Goal: Obtain resource: Download file/media

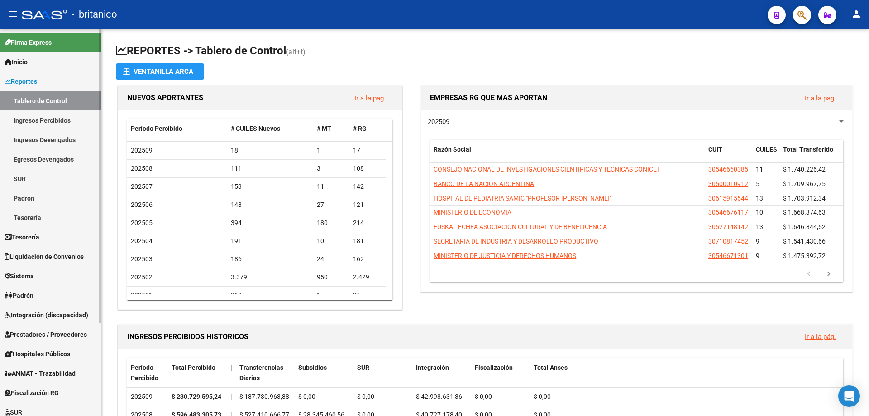
click at [53, 322] on link "Integración (discapacidad)" at bounding box center [50, 314] width 101 height 19
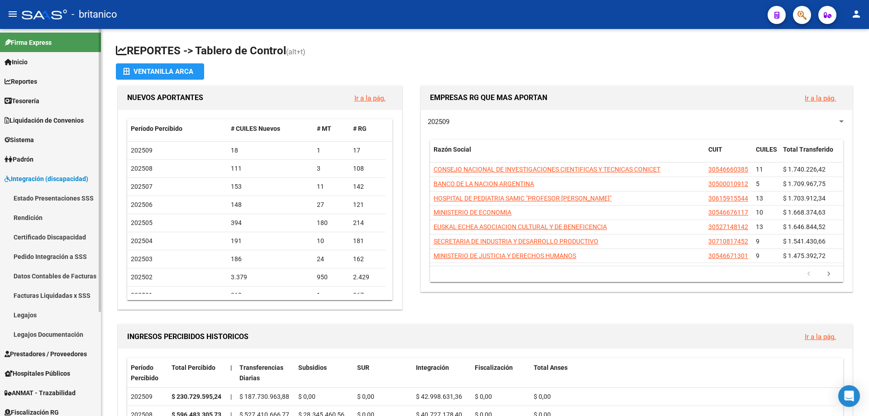
click at [76, 352] on span "Prestadores / Proveedores" at bounding box center [46, 354] width 82 height 10
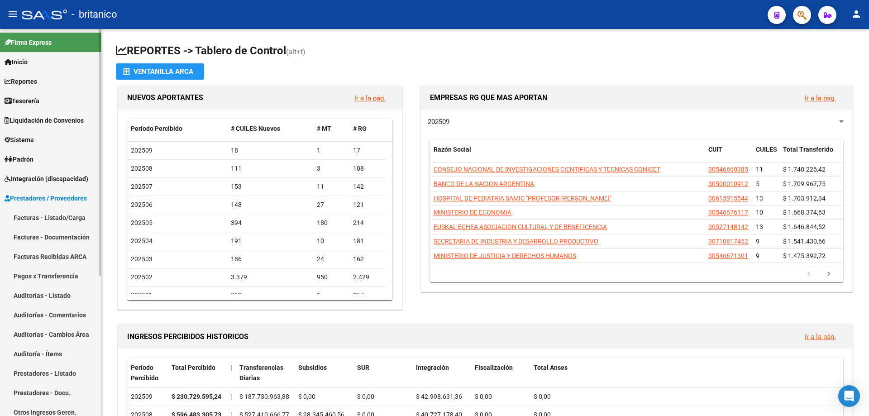
click at [76, 216] on link "Facturas - Listado/Carga" at bounding box center [50, 217] width 101 height 19
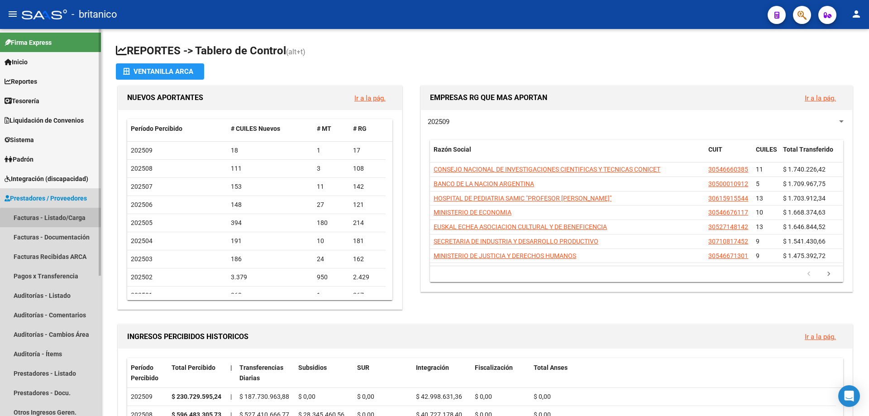
click at [57, 219] on link "Facturas - Listado/Carga" at bounding box center [50, 217] width 101 height 19
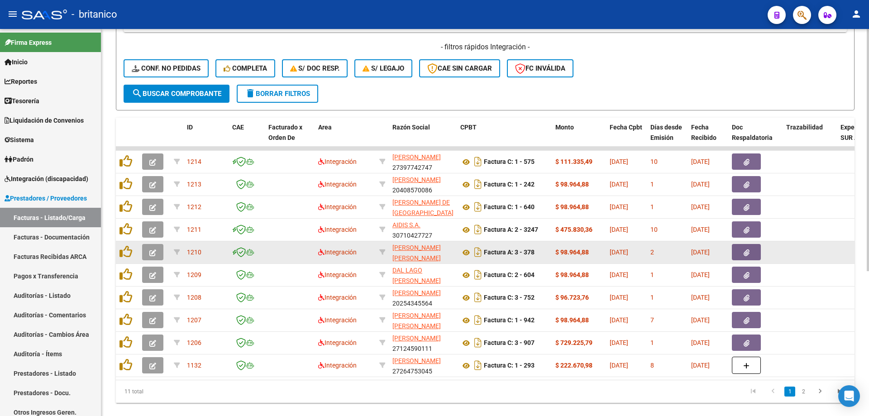
scroll to position [231, 0]
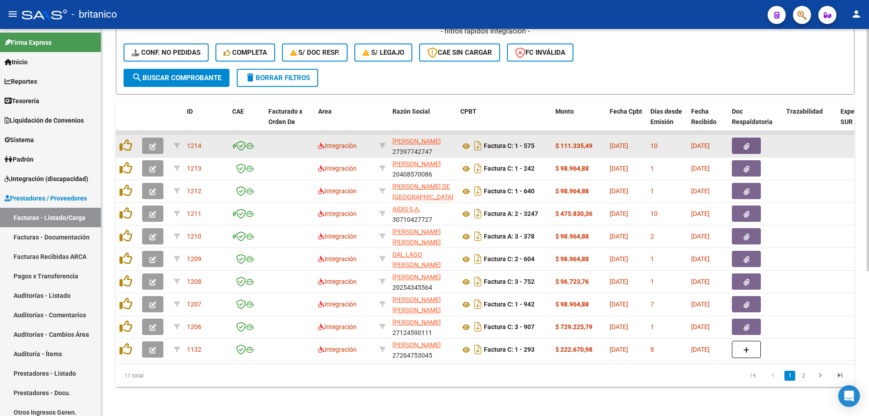
click at [753, 140] on button "button" at bounding box center [746, 146] width 29 height 16
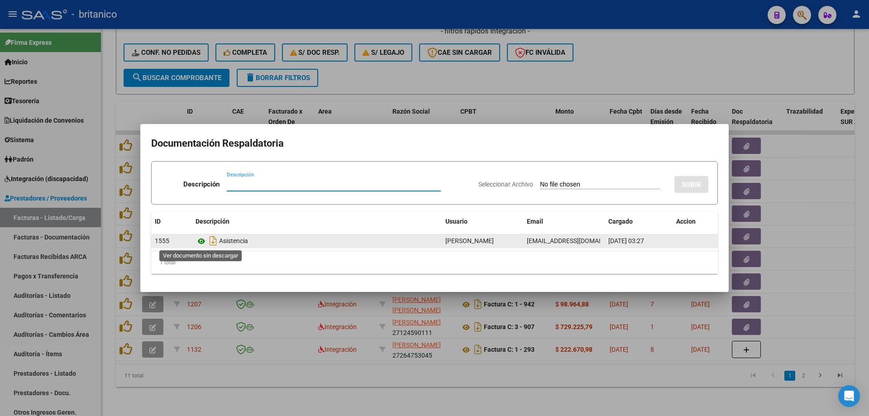
click at [200, 244] on icon at bounding box center [202, 241] width 12 height 11
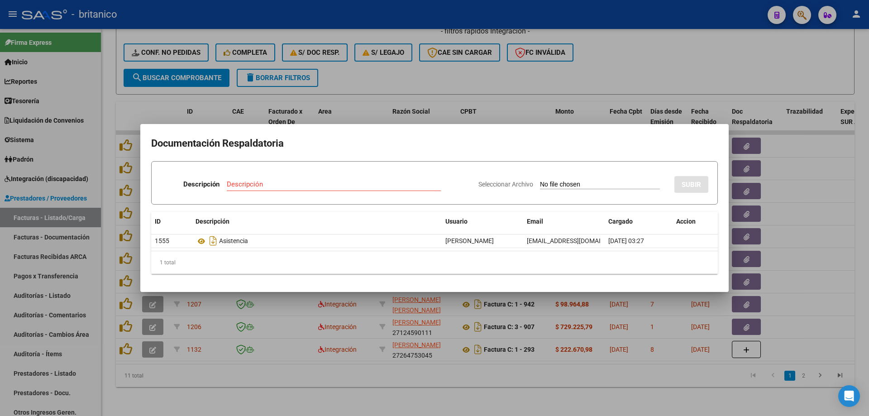
click at [429, 78] on div at bounding box center [434, 208] width 869 height 416
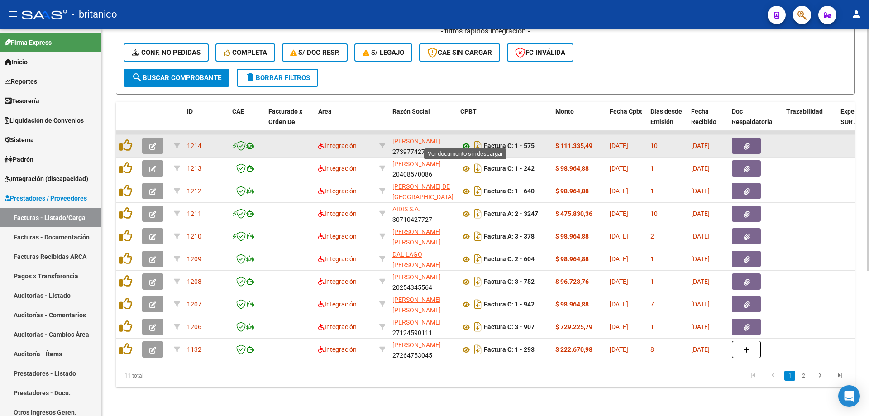
click at [464, 141] on icon at bounding box center [466, 146] width 12 height 11
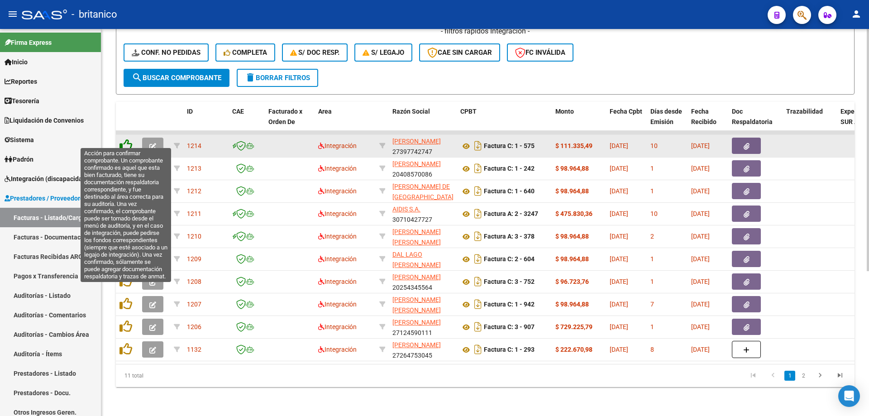
click at [120, 139] on icon at bounding box center [125, 145] width 13 height 13
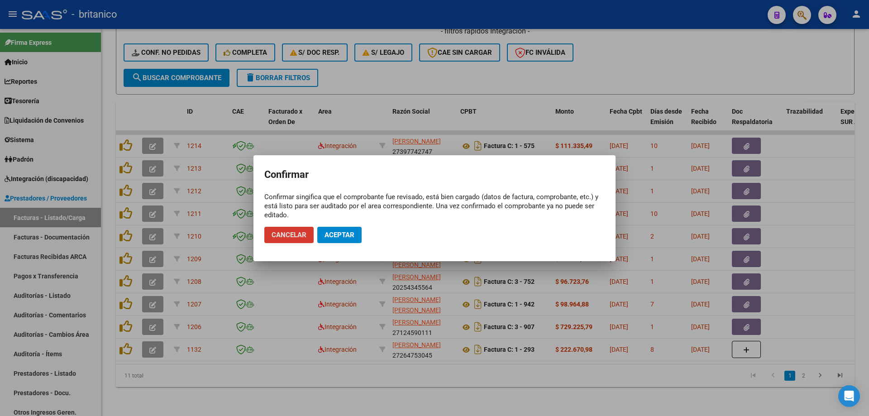
click at [343, 239] on button "Aceptar" at bounding box center [339, 235] width 44 height 16
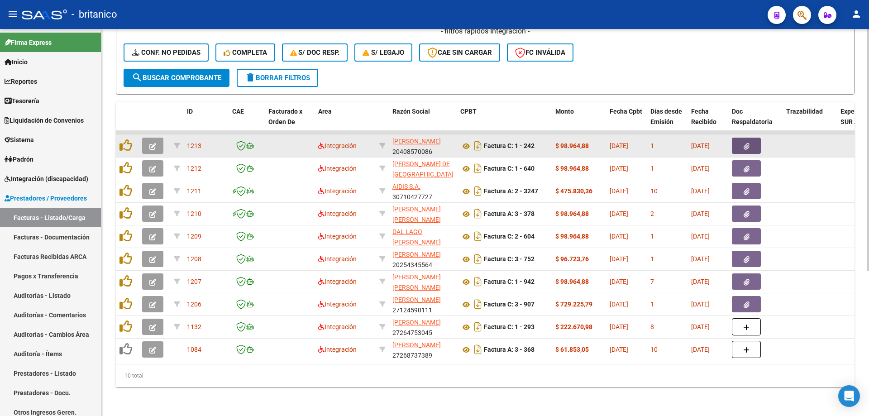
click at [746, 143] on icon "button" at bounding box center [747, 146] width 6 height 7
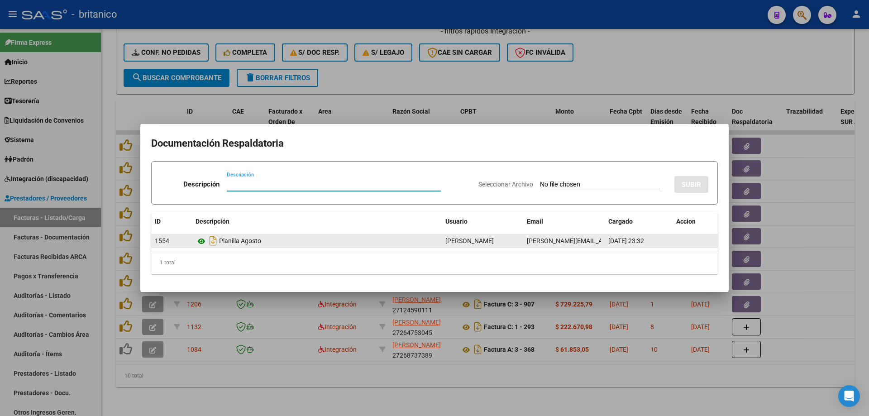
click at [197, 241] on icon at bounding box center [202, 241] width 12 height 11
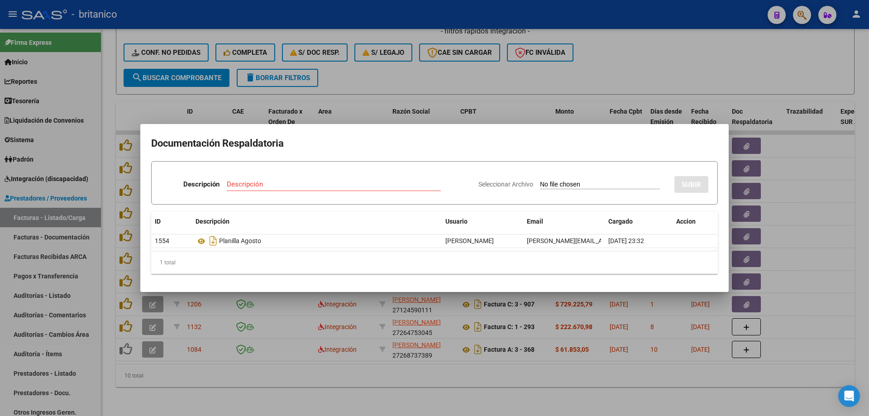
click at [384, 71] on div at bounding box center [434, 208] width 869 height 416
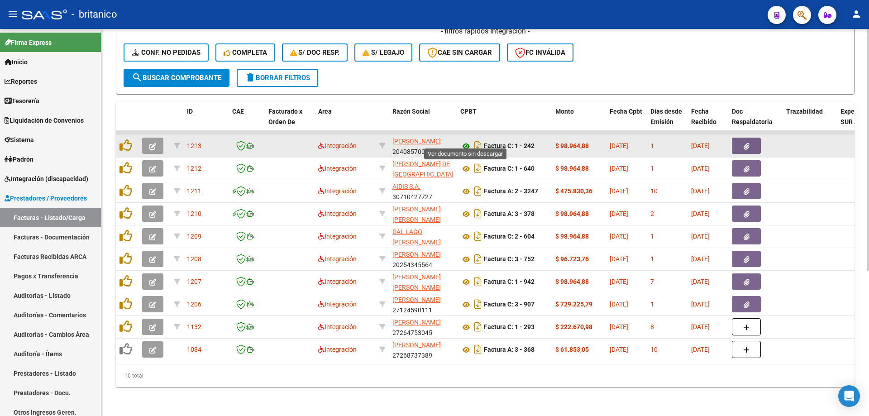
click at [465, 141] on icon at bounding box center [466, 146] width 12 height 11
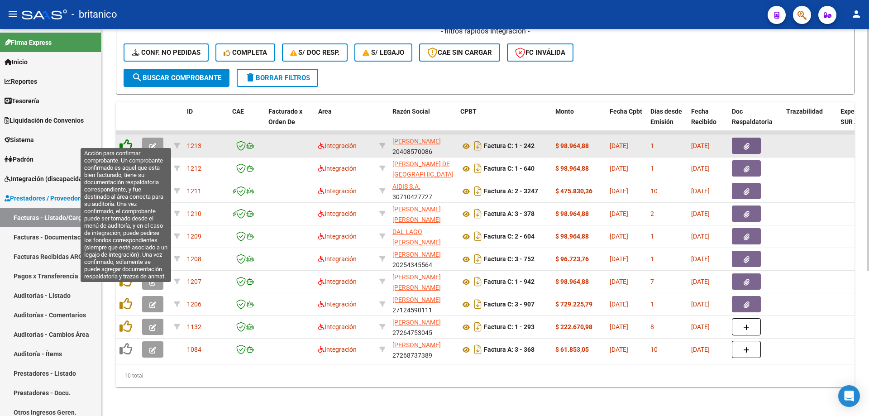
click at [124, 139] on icon at bounding box center [125, 145] width 13 height 13
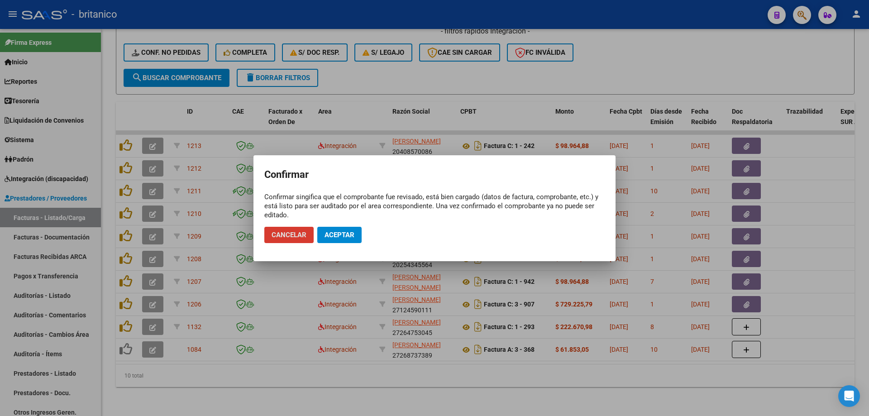
click at [344, 232] on span "Aceptar" at bounding box center [340, 235] width 30 height 8
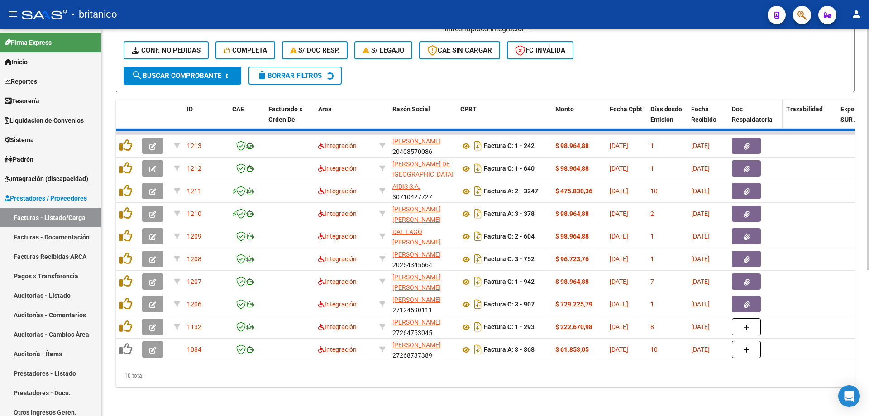
scroll to position [209, 0]
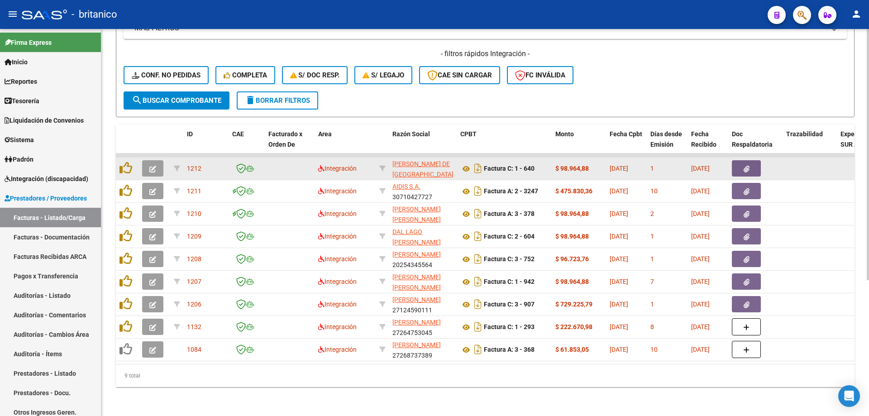
click at [748, 166] on icon "button" at bounding box center [747, 169] width 6 height 7
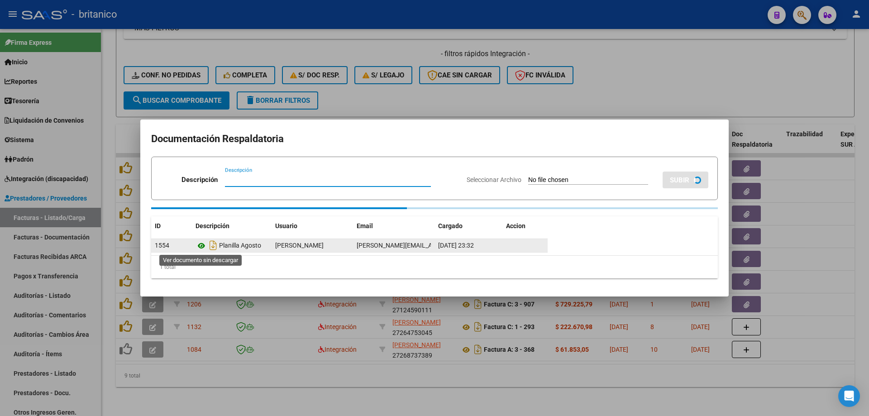
click at [199, 241] on icon at bounding box center [202, 245] width 12 height 11
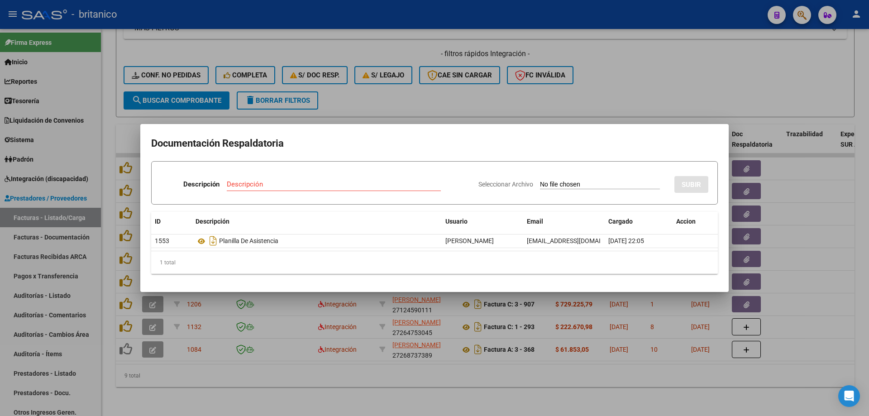
click at [550, 93] on div at bounding box center [434, 208] width 869 height 416
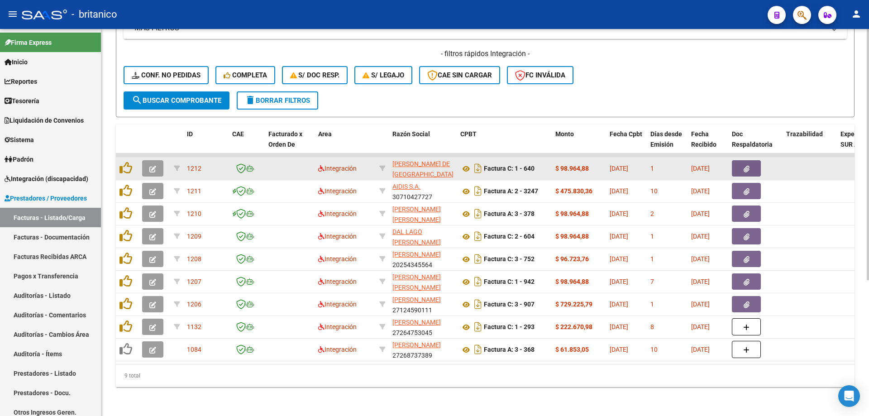
click at [742, 162] on button "button" at bounding box center [746, 168] width 29 height 16
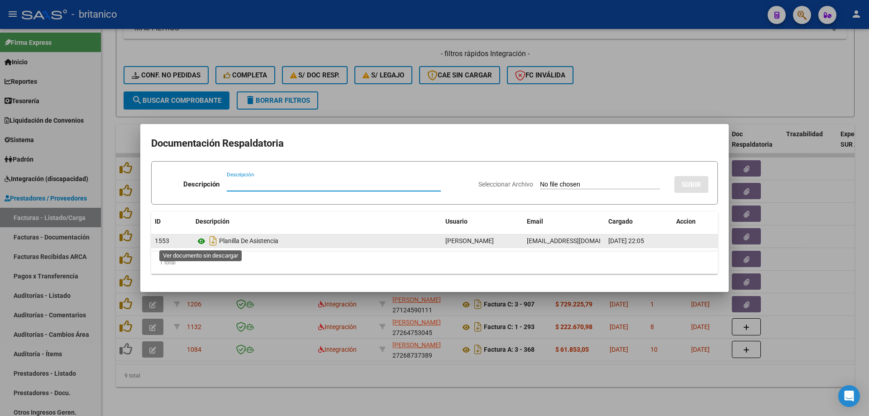
click at [198, 241] on icon at bounding box center [202, 241] width 12 height 11
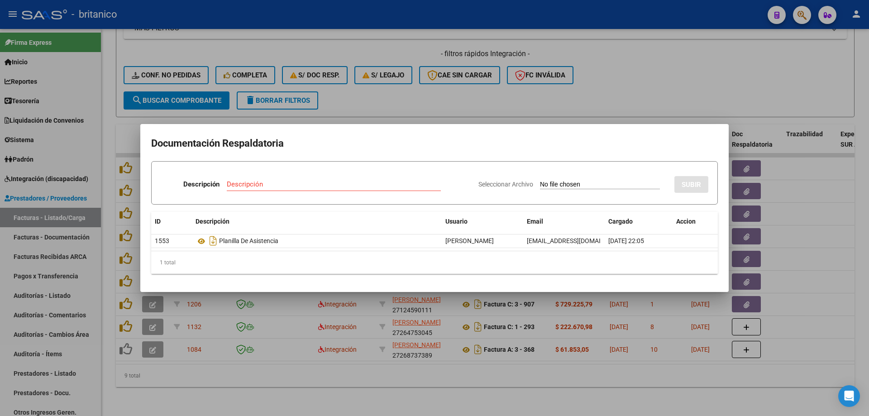
click at [389, 102] on div at bounding box center [434, 208] width 869 height 416
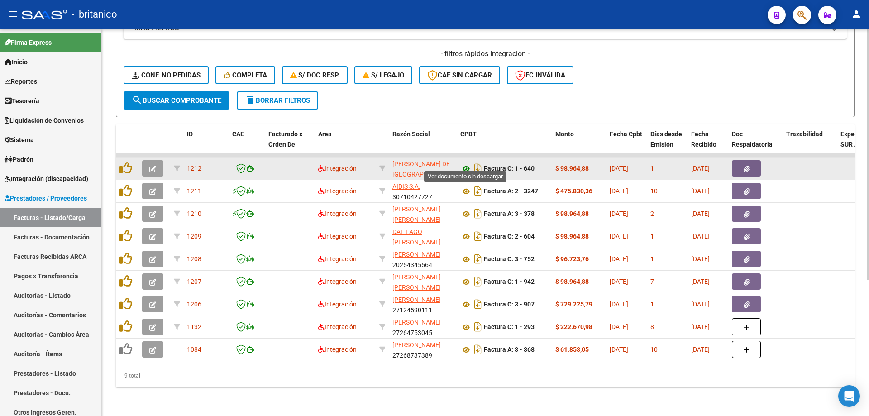
click at [466, 163] on icon at bounding box center [466, 168] width 12 height 11
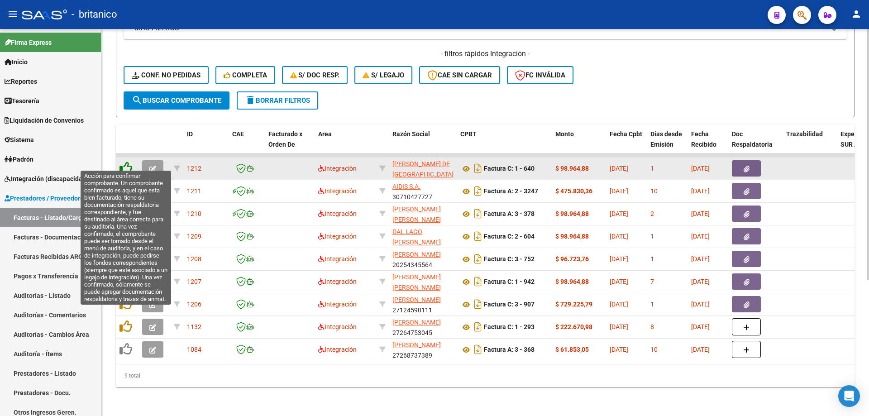
click at [124, 162] on icon at bounding box center [125, 168] width 13 height 13
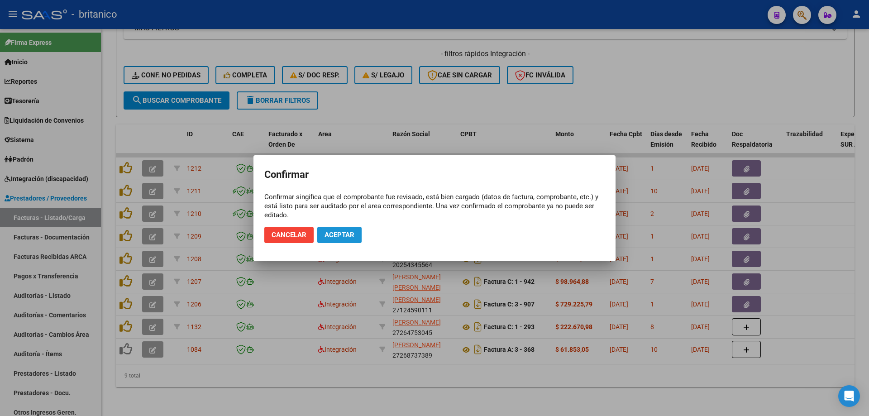
click at [351, 234] on span "Aceptar" at bounding box center [340, 235] width 30 height 8
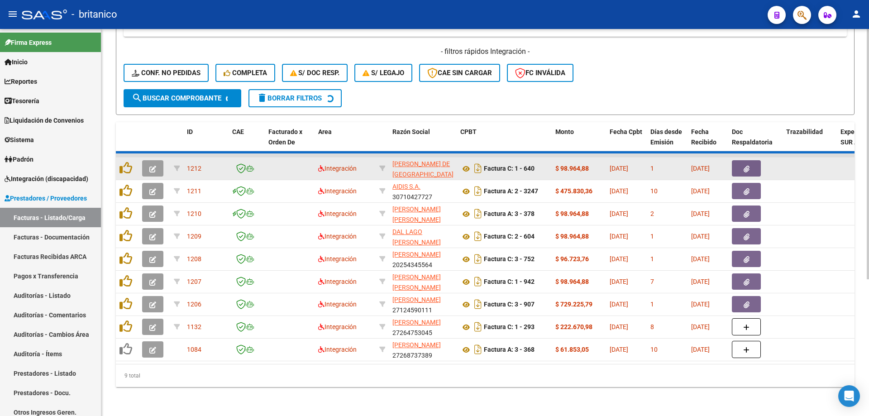
scroll to position [186, 0]
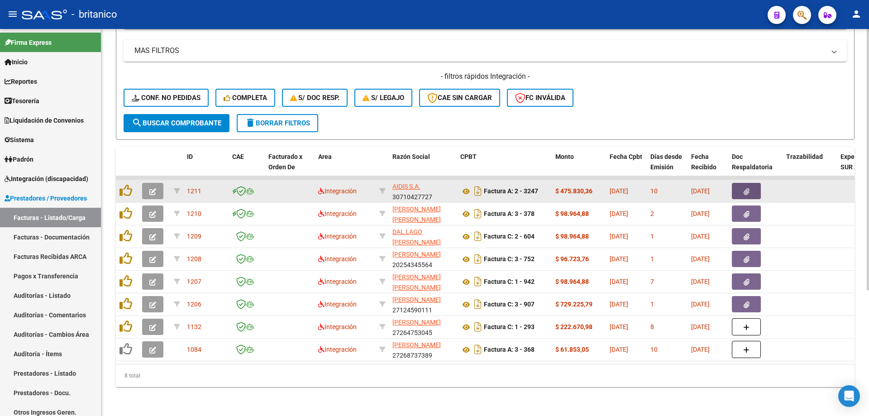
click at [742, 183] on button "button" at bounding box center [746, 191] width 29 height 16
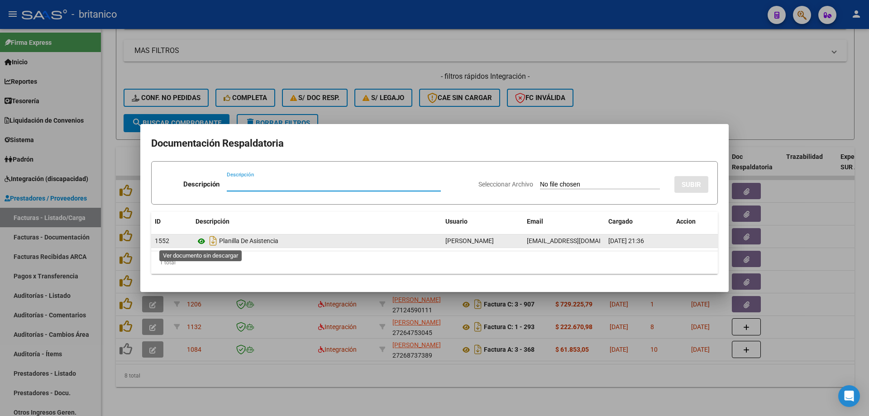
click at [199, 240] on icon at bounding box center [202, 241] width 12 height 11
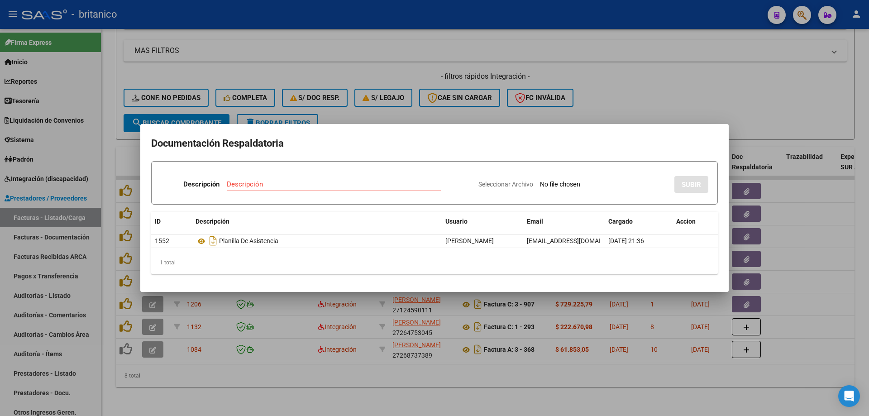
click at [344, 43] on div at bounding box center [434, 208] width 869 height 416
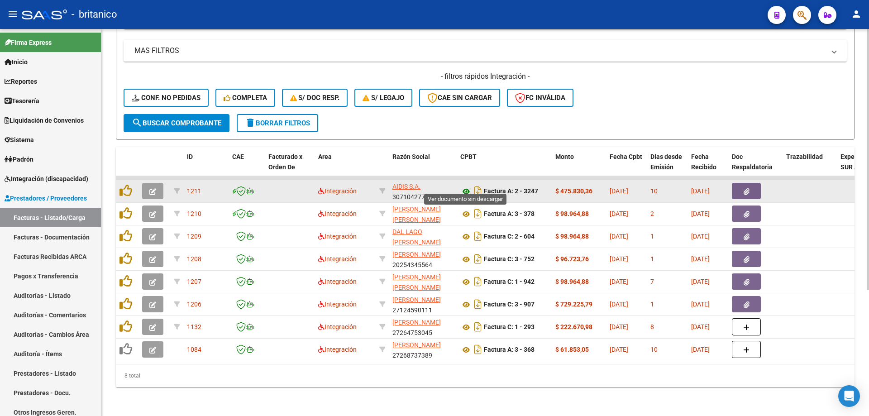
click at [465, 186] on icon at bounding box center [466, 191] width 12 height 11
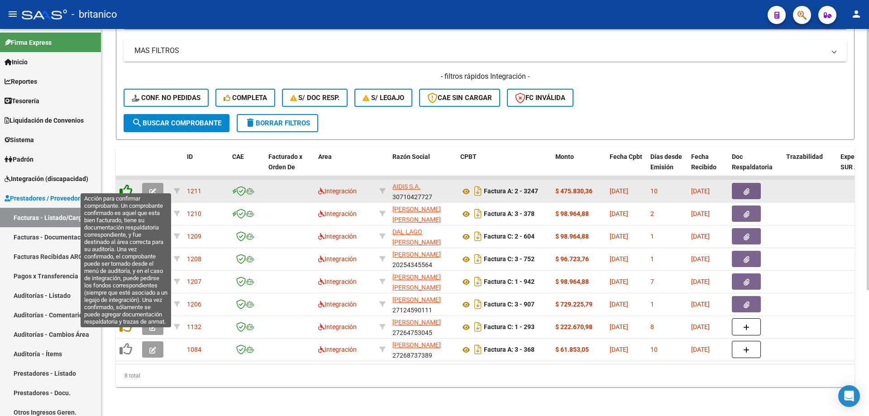
click at [122, 184] on icon at bounding box center [125, 190] width 13 height 13
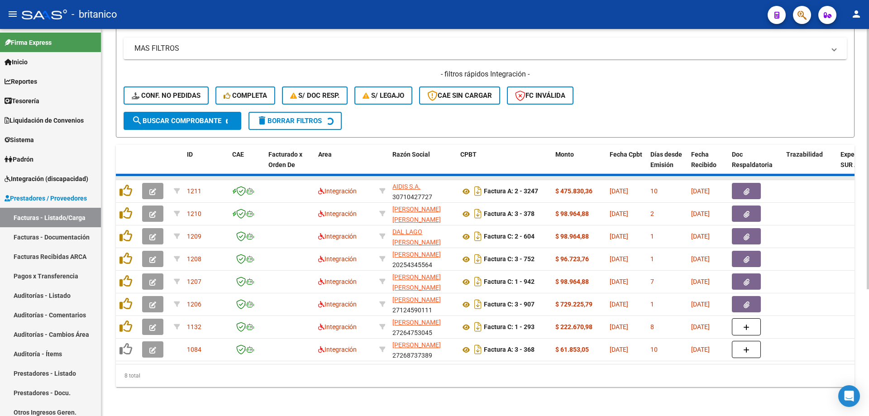
scroll to position [163, 0]
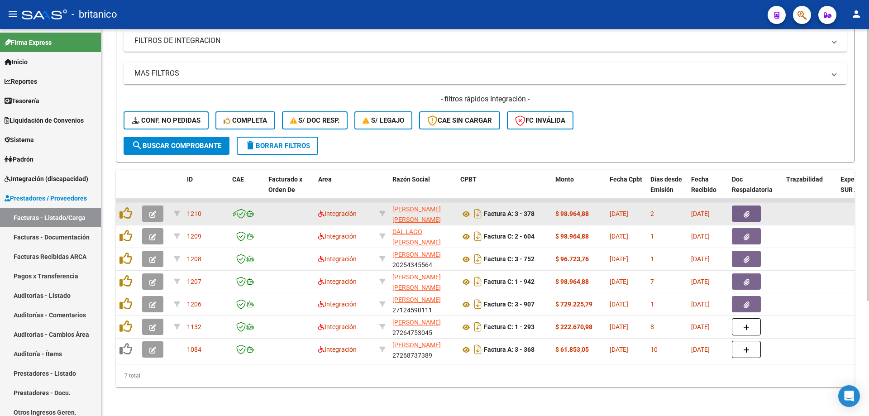
click at [744, 211] on icon "button" at bounding box center [747, 214] width 6 height 7
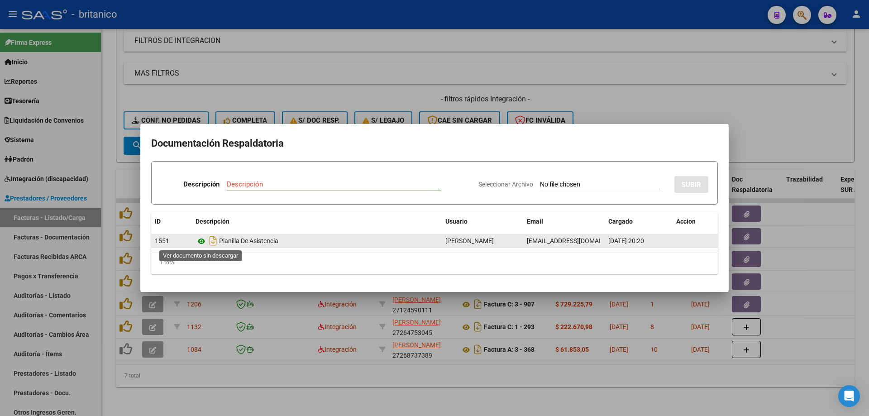
click at [200, 239] on icon at bounding box center [202, 241] width 12 height 11
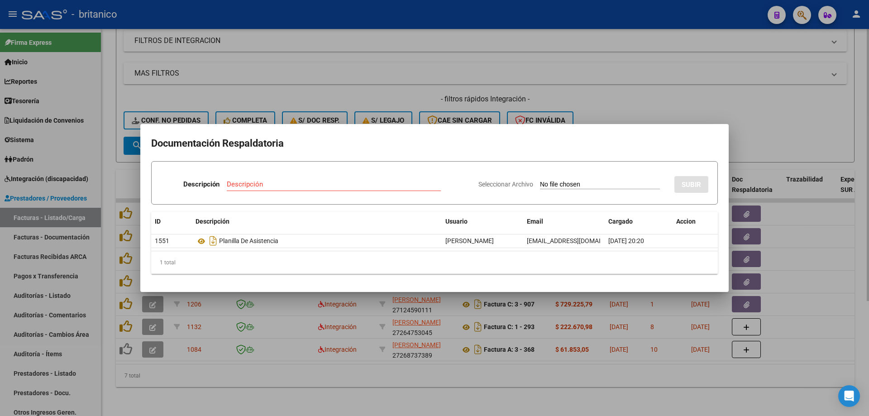
drag, startPoint x: 663, startPoint y: 62, endPoint x: 620, endPoint y: 77, distance: 45.2
click at [660, 63] on div at bounding box center [434, 208] width 869 height 416
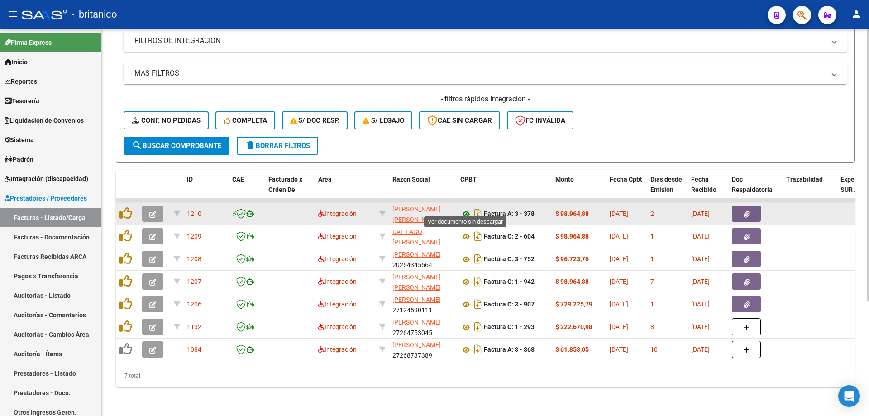
click at [464, 209] on icon at bounding box center [466, 214] width 12 height 11
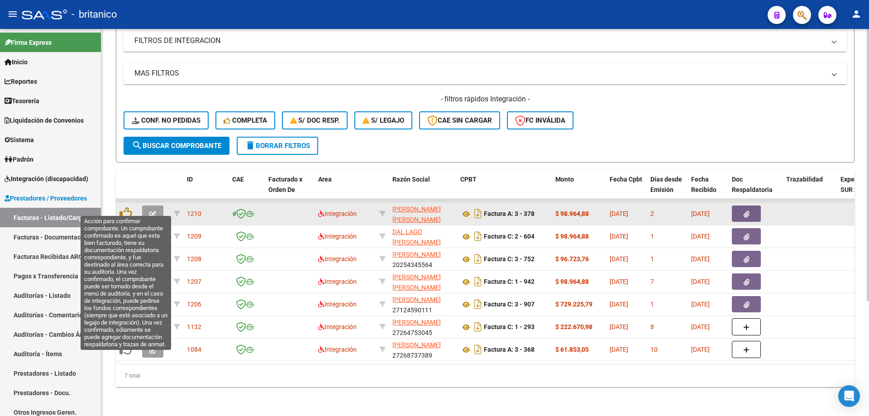
click at [130, 207] on icon at bounding box center [125, 213] width 13 height 13
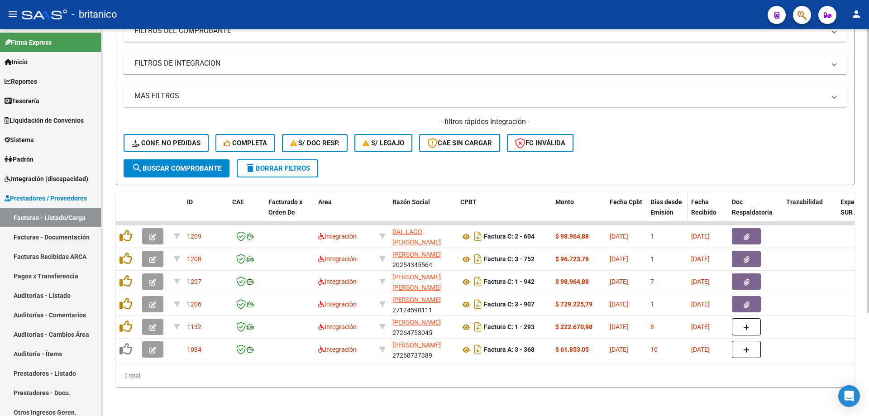
scroll to position [141, 0]
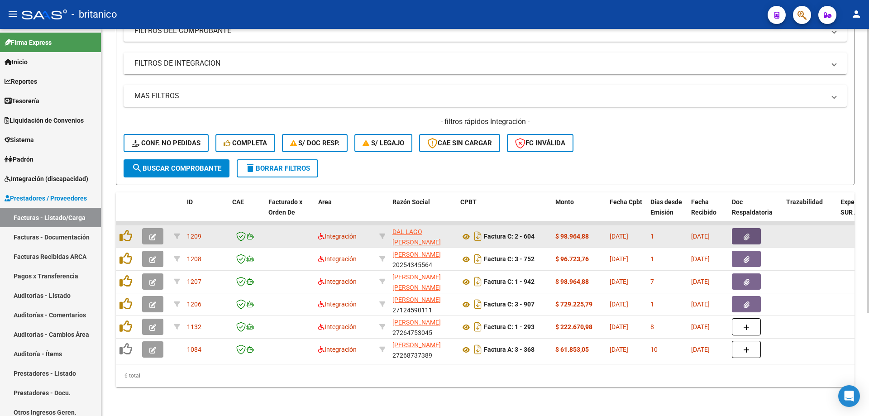
click at [744, 234] on icon "button" at bounding box center [747, 237] width 6 height 7
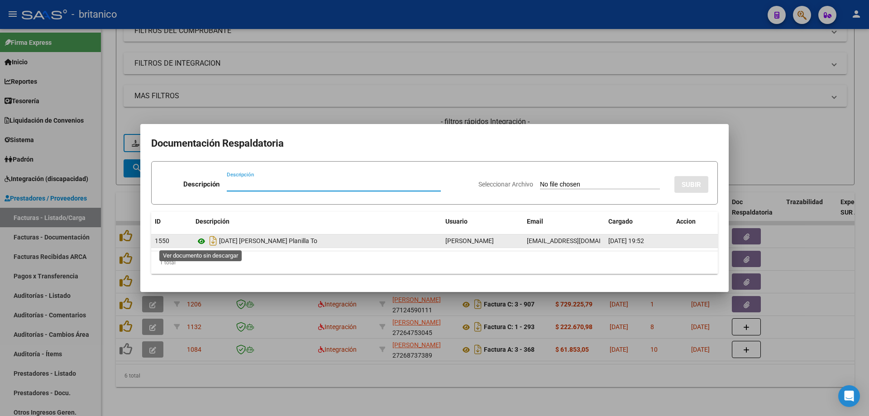
click at [204, 242] on icon at bounding box center [202, 241] width 12 height 11
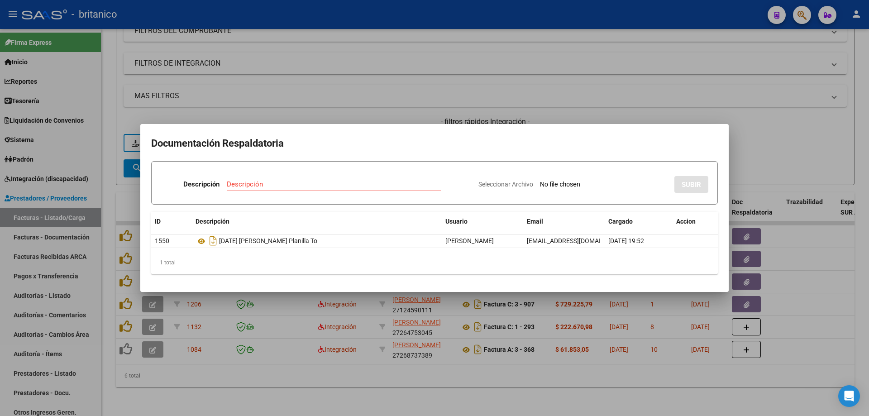
click at [373, 103] on div at bounding box center [434, 208] width 869 height 416
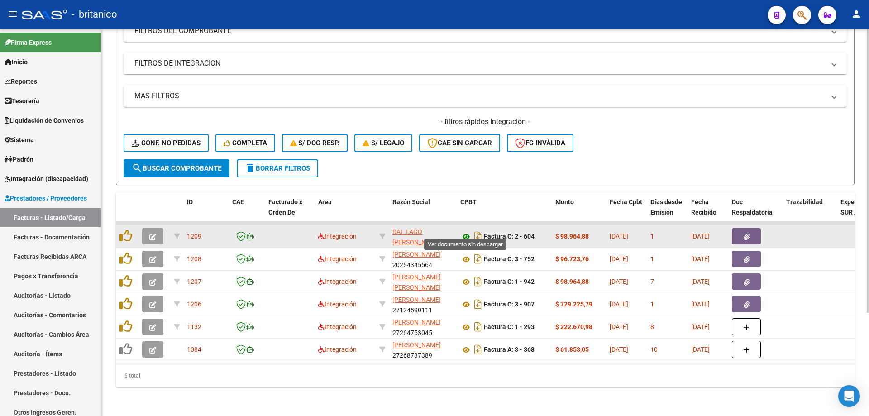
click at [468, 231] on icon at bounding box center [466, 236] width 12 height 11
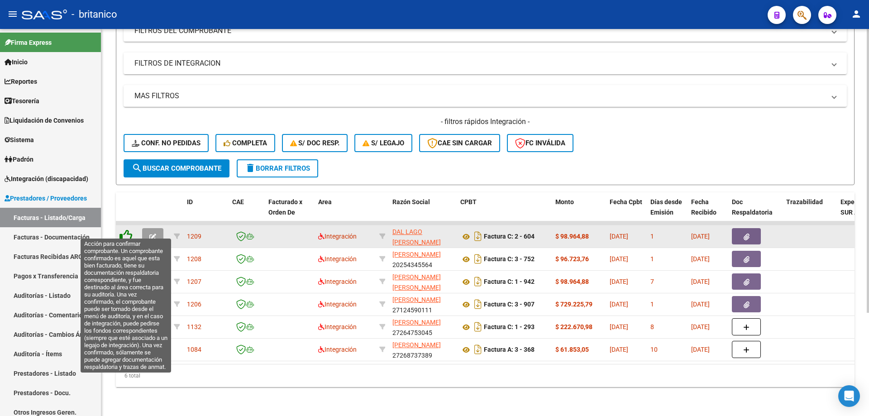
click at [121, 229] on icon at bounding box center [125, 235] width 13 height 13
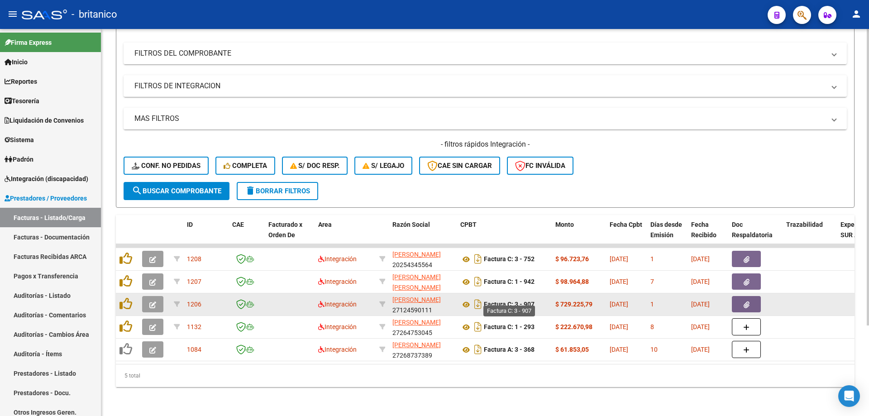
scroll to position [118, 0]
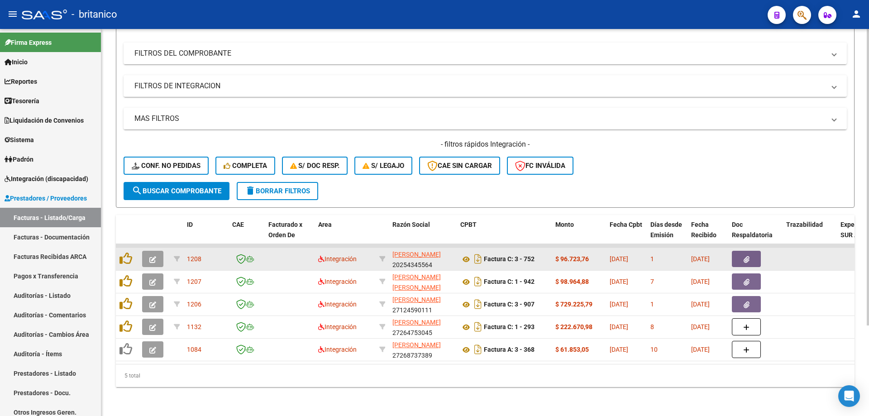
click at [750, 251] on button "button" at bounding box center [746, 259] width 29 height 16
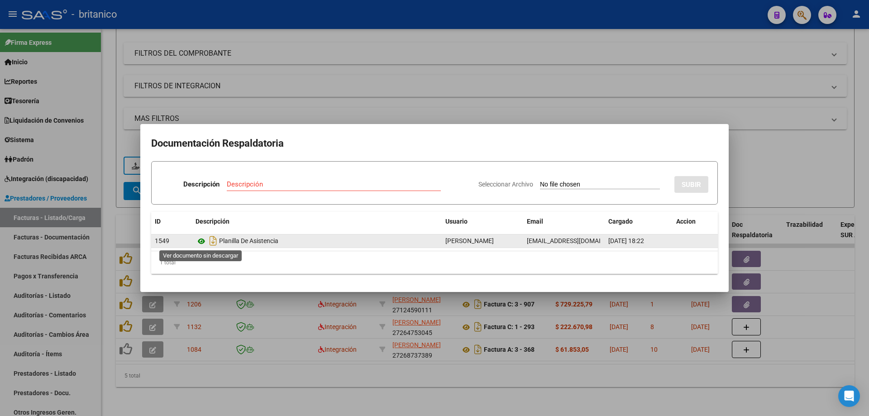
click at [202, 239] on icon at bounding box center [202, 241] width 12 height 11
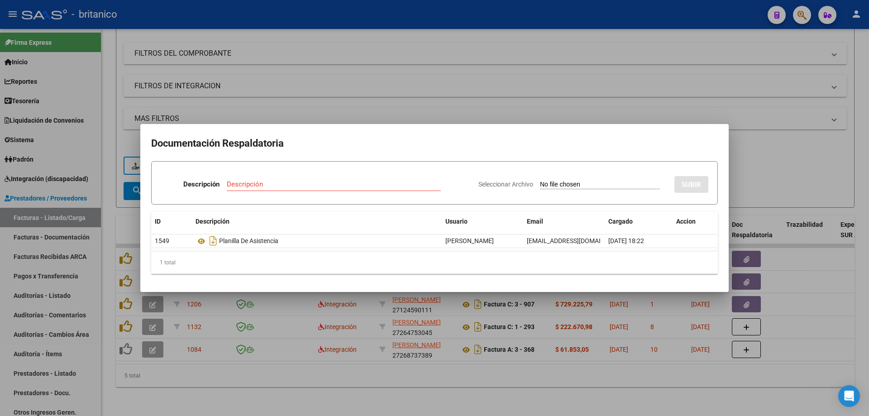
click at [334, 62] on div at bounding box center [434, 208] width 869 height 416
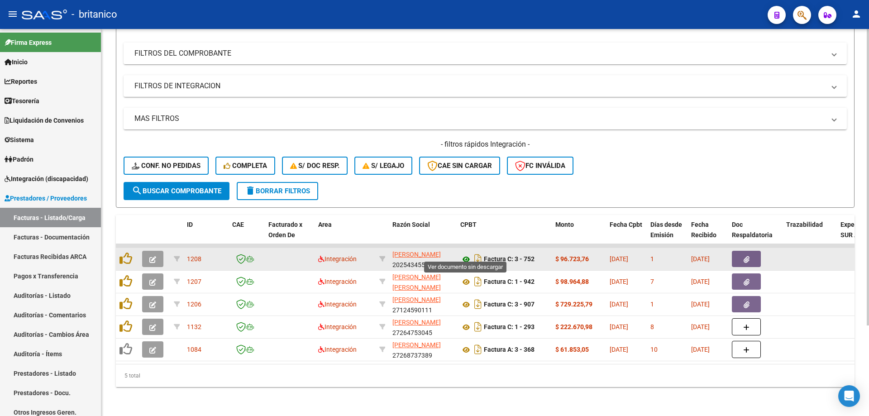
click at [467, 254] on icon at bounding box center [466, 259] width 12 height 11
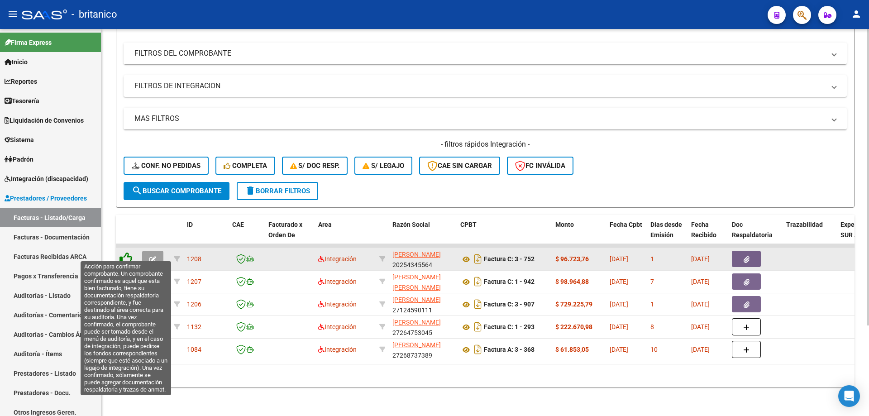
click at [124, 252] on icon at bounding box center [125, 258] width 13 height 13
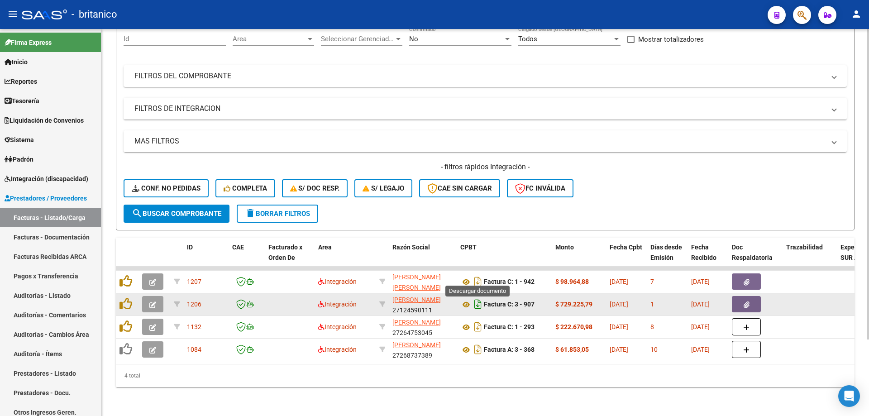
scroll to position [96, 0]
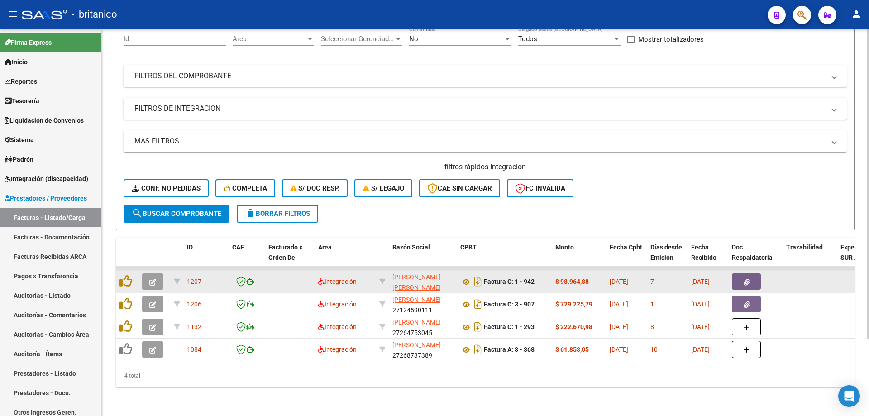
click at [753, 273] on button "button" at bounding box center [746, 281] width 29 height 16
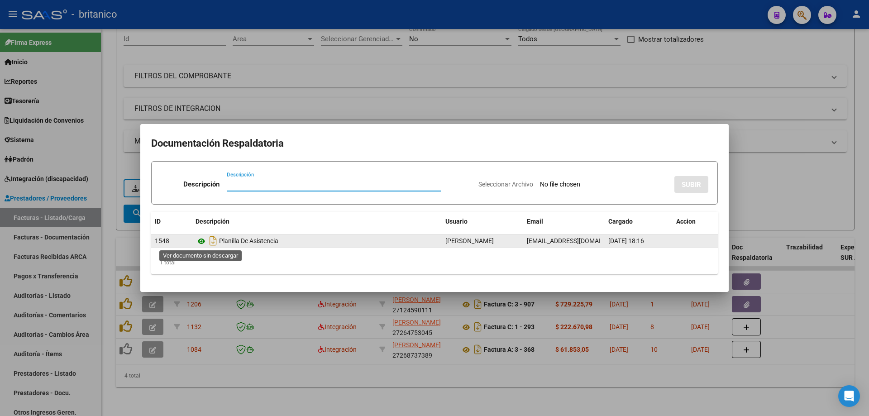
click at [201, 240] on icon at bounding box center [202, 241] width 12 height 11
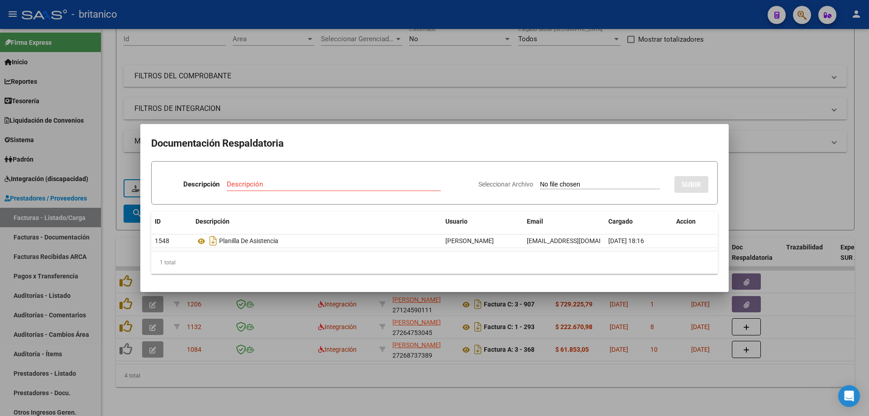
click at [401, 91] on div at bounding box center [434, 208] width 869 height 416
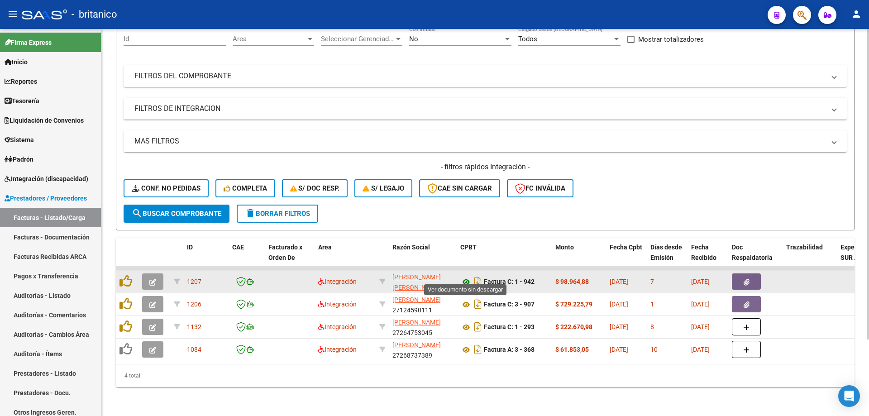
click at [466, 277] on icon at bounding box center [466, 282] width 12 height 11
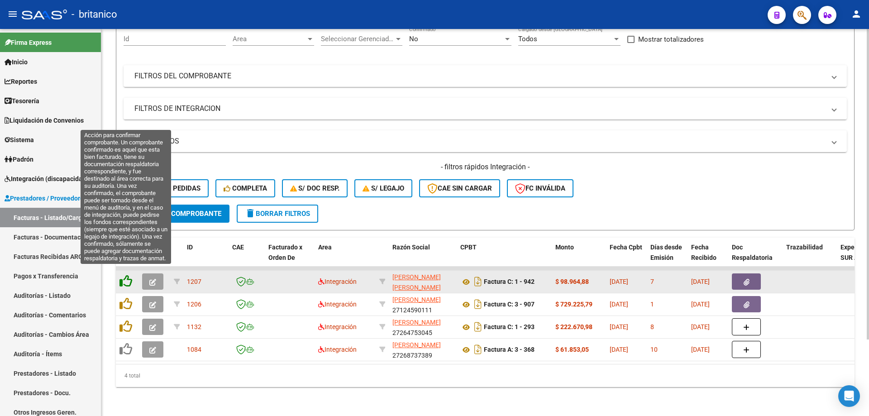
click at [124, 277] on icon at bounding box center [125, 281] width 13 height 13
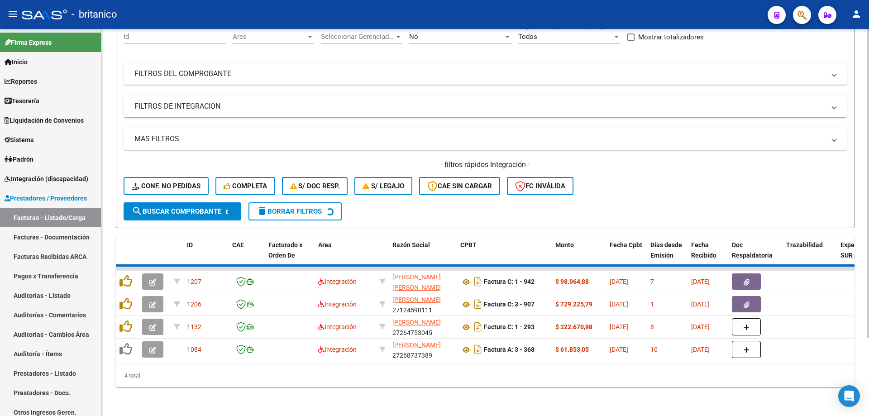
scroll to position [73, 0]
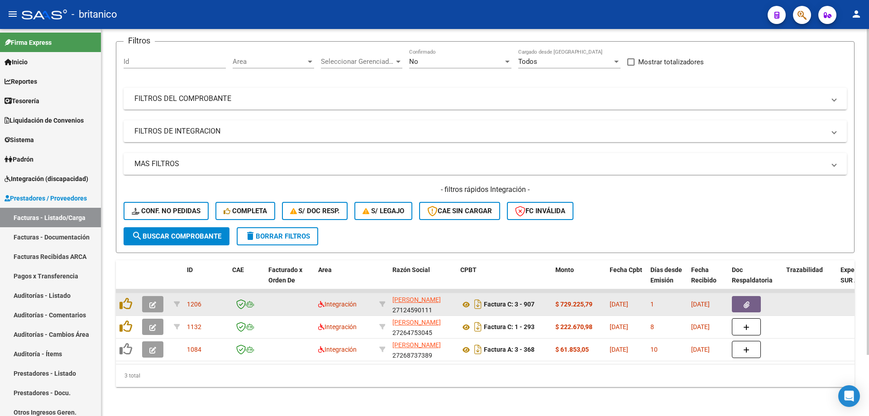
click at [742, 301] on button "button" at bounding box center [746, 304] width 29 height 16
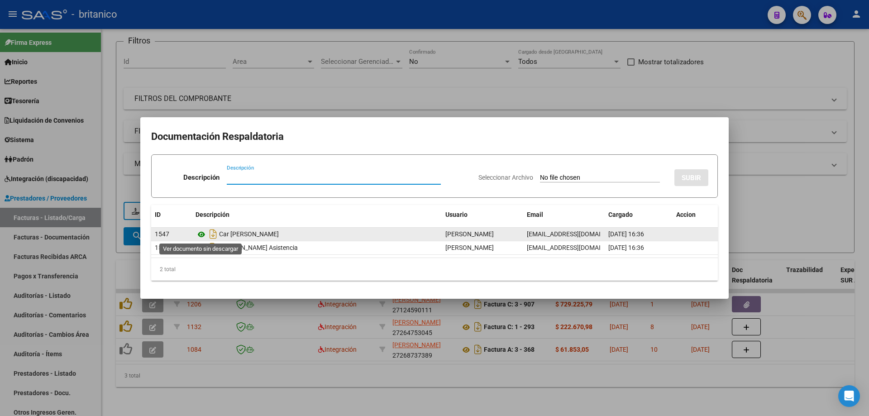
click at [202, 232] on icon at bounding box center [202, 234] width 12 height 11
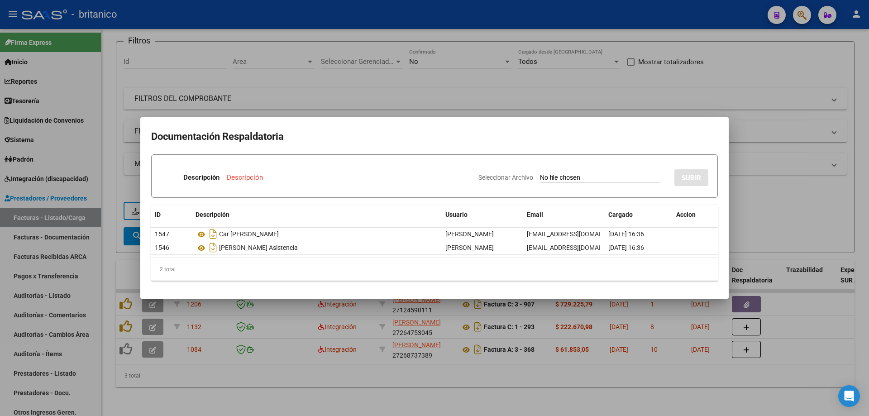
click at [399, 81] on div at bounding box center [434, 208] width 869 height 416
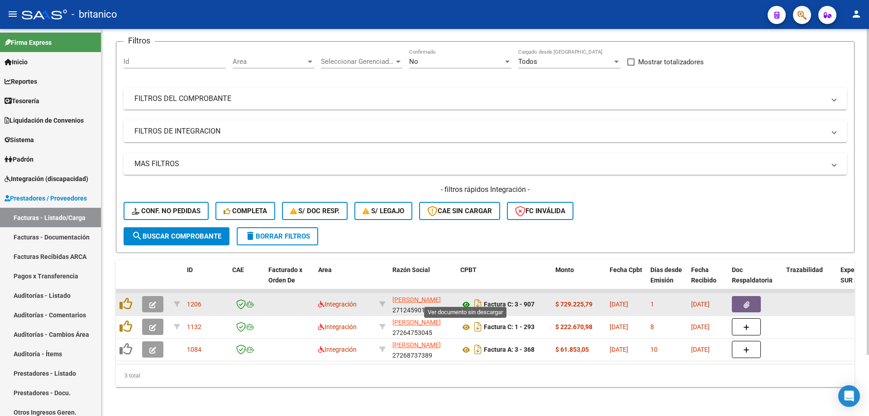
click at [465, 299] on icon at bounding box center [466, 304] width 12 height 11
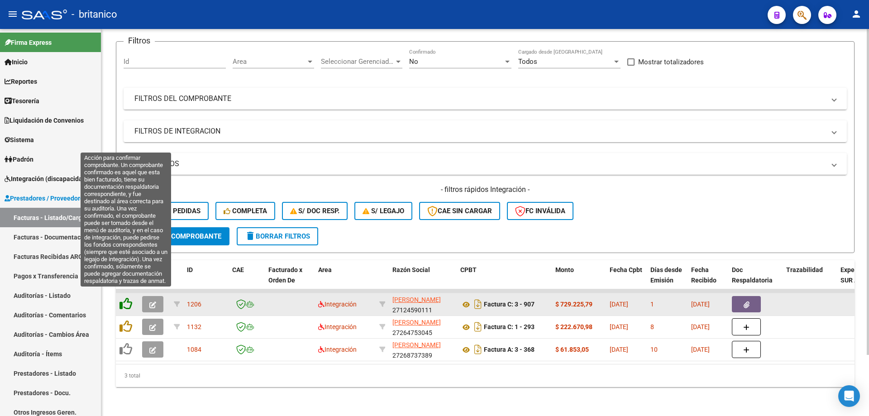
click at [128, 298] on icon at bounding box center [125, 303] width 13 height 13
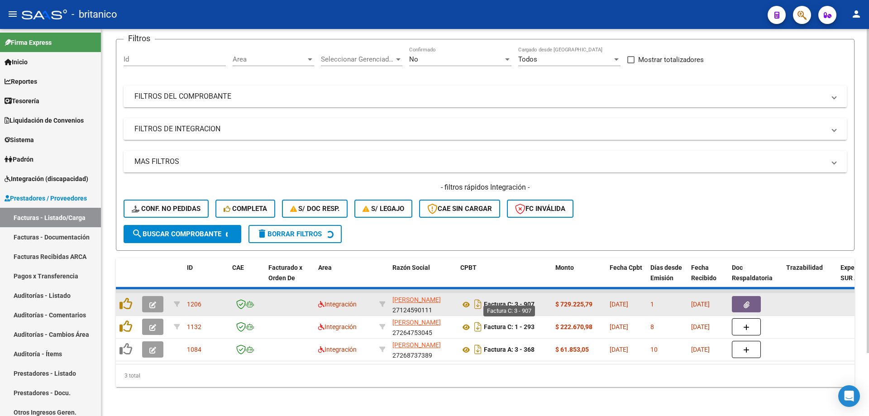
scroll to position [50, 0]
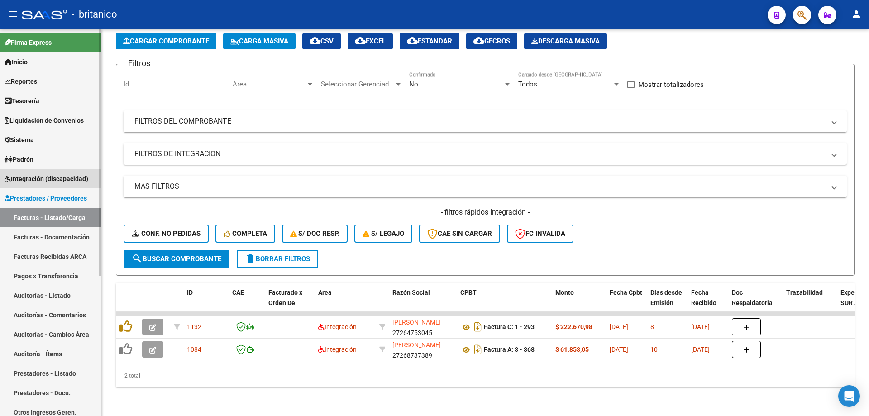
click at [81, 177] on span "Integración (discapacidad)" at bounding box center [47, 179] width 84 height 10
